Goal: Transaction & Acquisition: Obtain resource

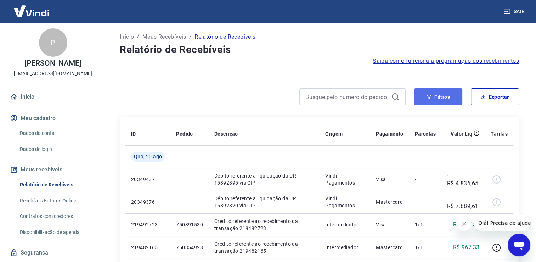
click at [446, 101] on button "Filtros" at bounding box center [438, 96] width 48 height 17
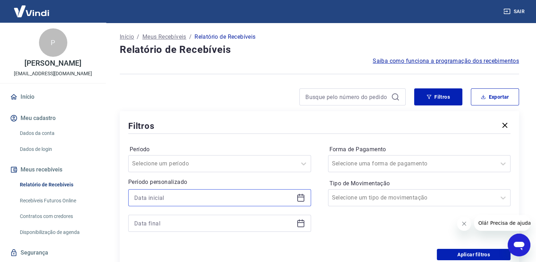
click at [256, 201] on input at bounding box center [214, 197] width 160 height 11
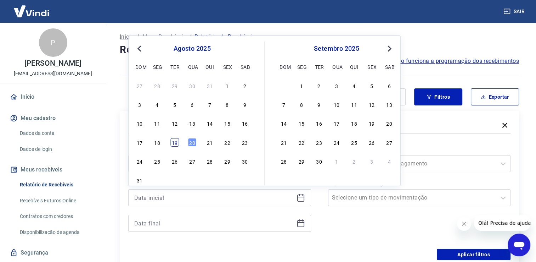
click at [177, 142] on div "19" at bounding box center [175, 142] width 9 height 9
type input "[DATE]"
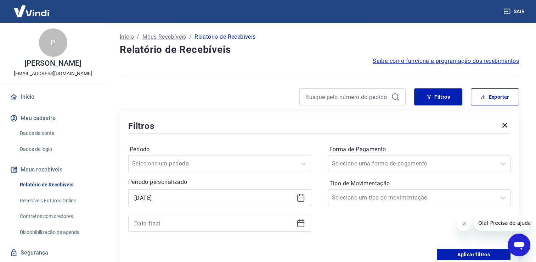
click at [298, 224] on icon at bounding box center [300, 223] width 7 height 7
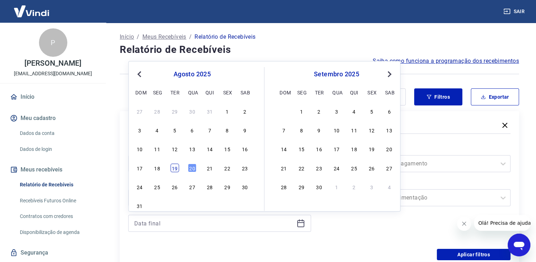
click at [177, 171] on div "19" at bounding box center [175, 167] width 9 height 9
type input "[DATE]"
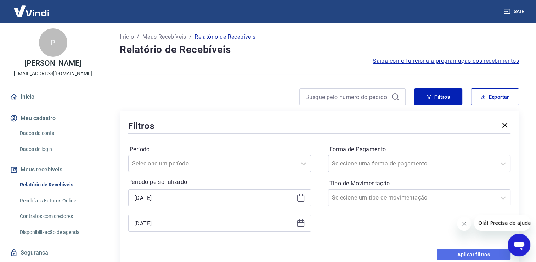
click at [460, 253] on button "Aplicar filtros" at bounding box center [474, 254] width 74 height 11
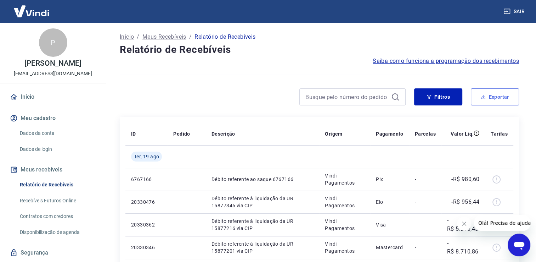
click at [486, 93] on button "Exportar" at bounding box center [495, 96] width 48 height 17
type input "[DATE]"
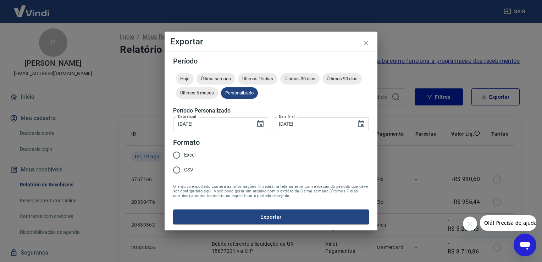
click at [189, 154] on span "Excel" at bounding box center [189, 154] width 11 height 7
click at [184, 154] on input "Excel" at bounding box center [176, 154] width 15 height 15
radio input "true"
click at [212, 212] on button "Exportar" at bounding box center [271, 216] width 196 height 15
